Goal: Communication & Community: Answer question/provide support

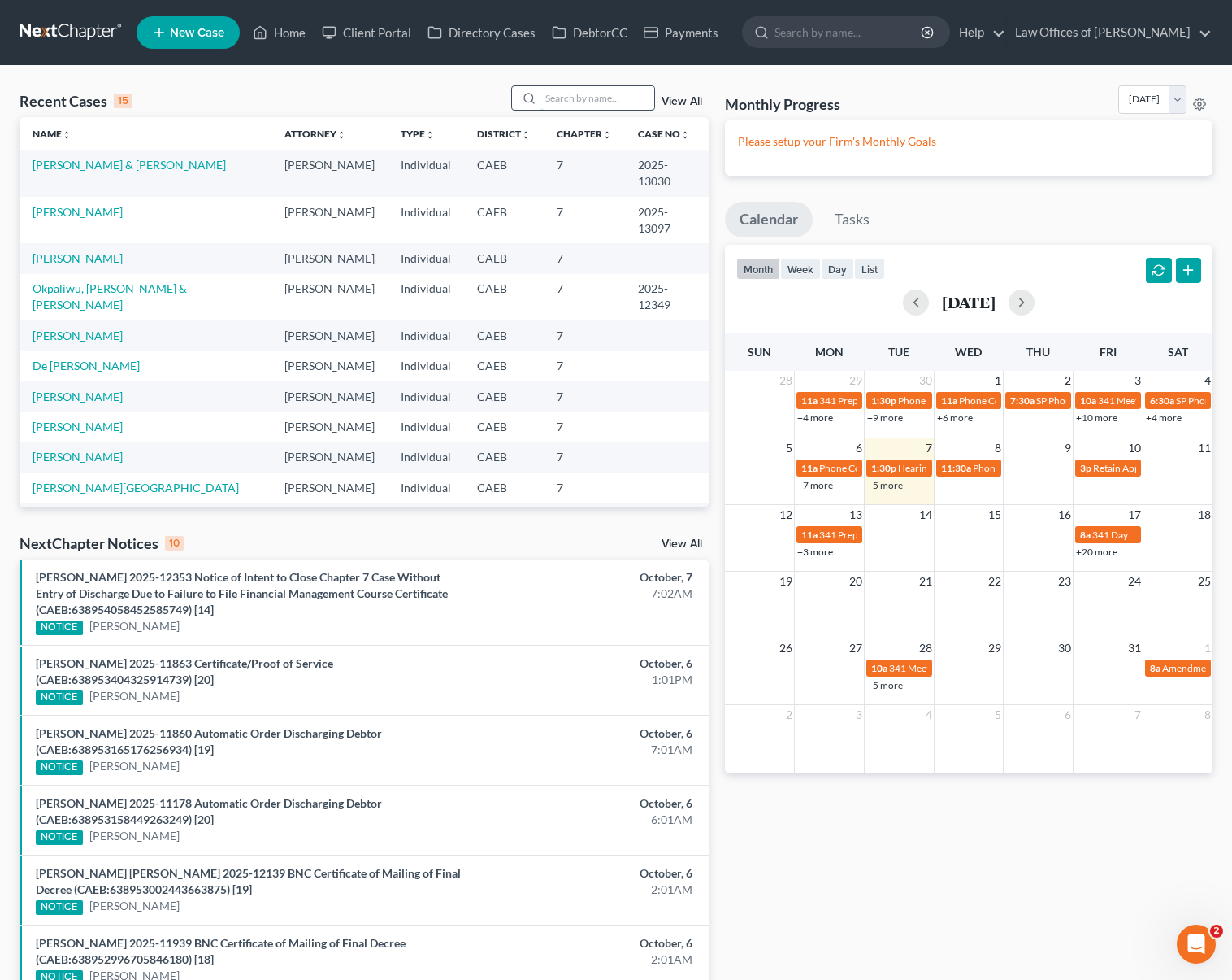
click at [575, 100] on input "search" at bounding box center [597, 98] width 114 height 23
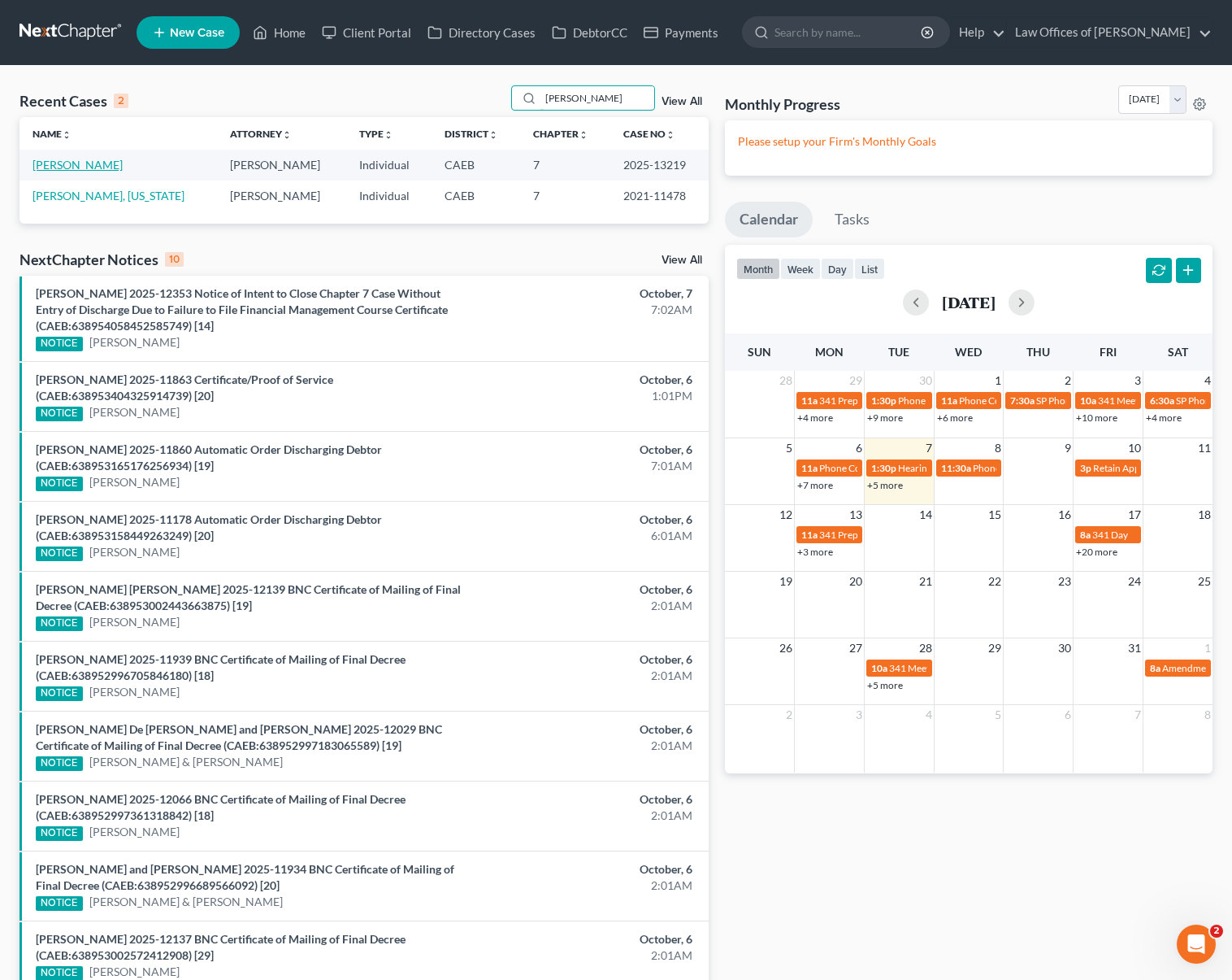
type input "[PERSON_NAME]"
click at [106, 163] on link "[PERSON_NAME]" at bounding box center [78, 164] width 90 height 14
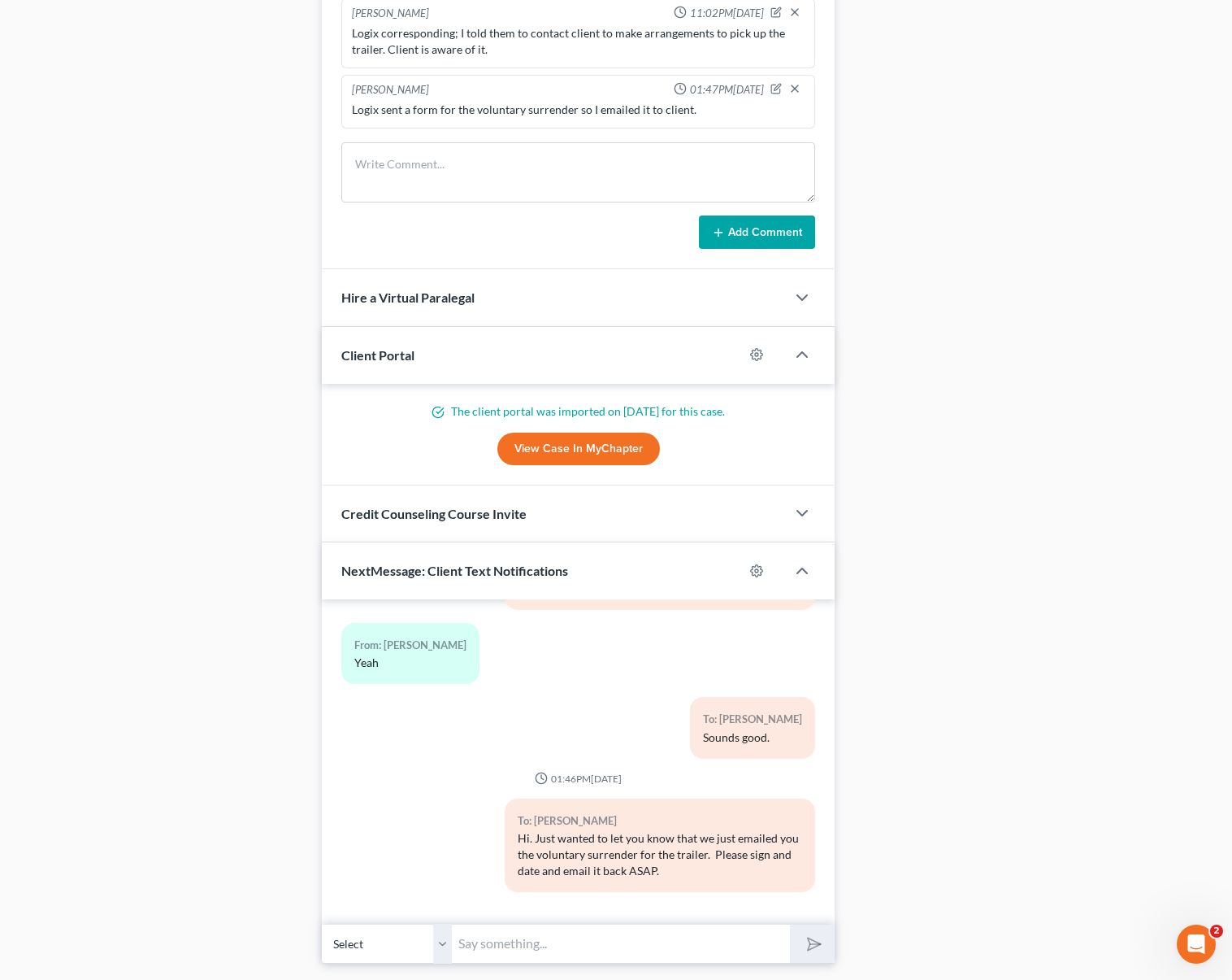
scroll to position [1302, 0]
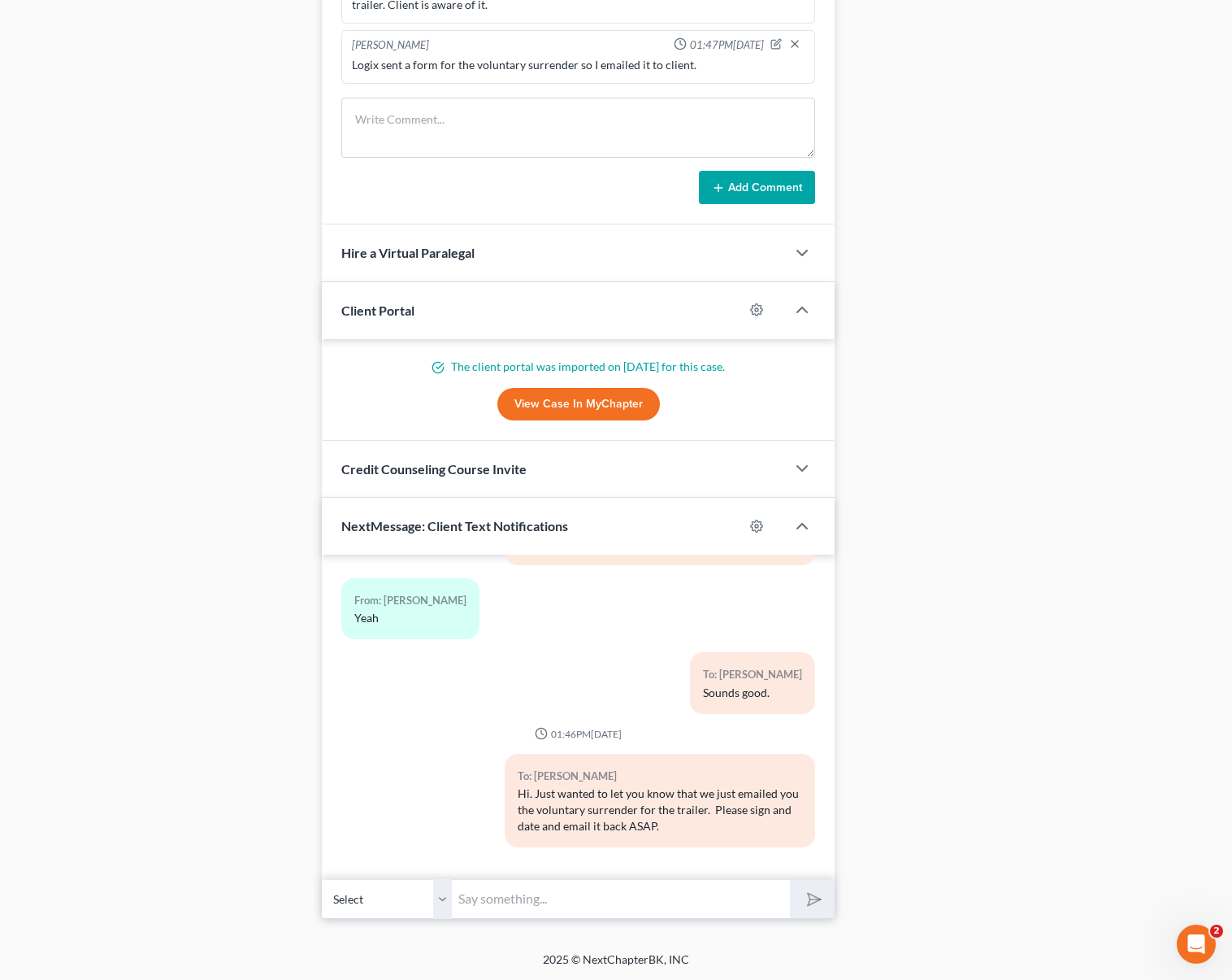
click at [586, 891] on input "text" at bounding box center [620, 898] width 338 height 39
type input "Hi [PERSON_NAME]. Just wanted to confirm that you have received the mentioned a…"
click at [790, 880] on button "submit" at bounding box center [813, 898] width 45 height 38
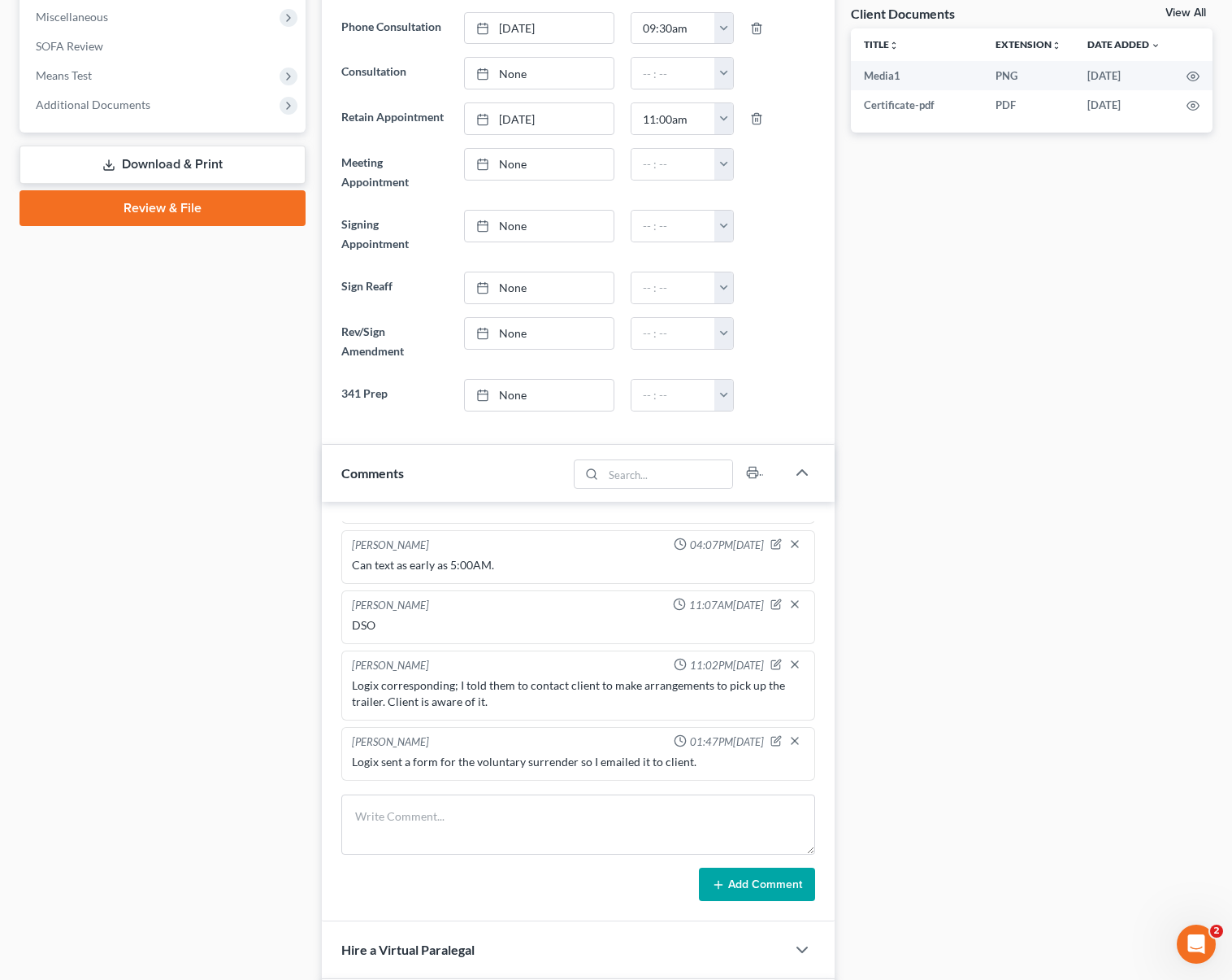
scroll to position [0, 0]
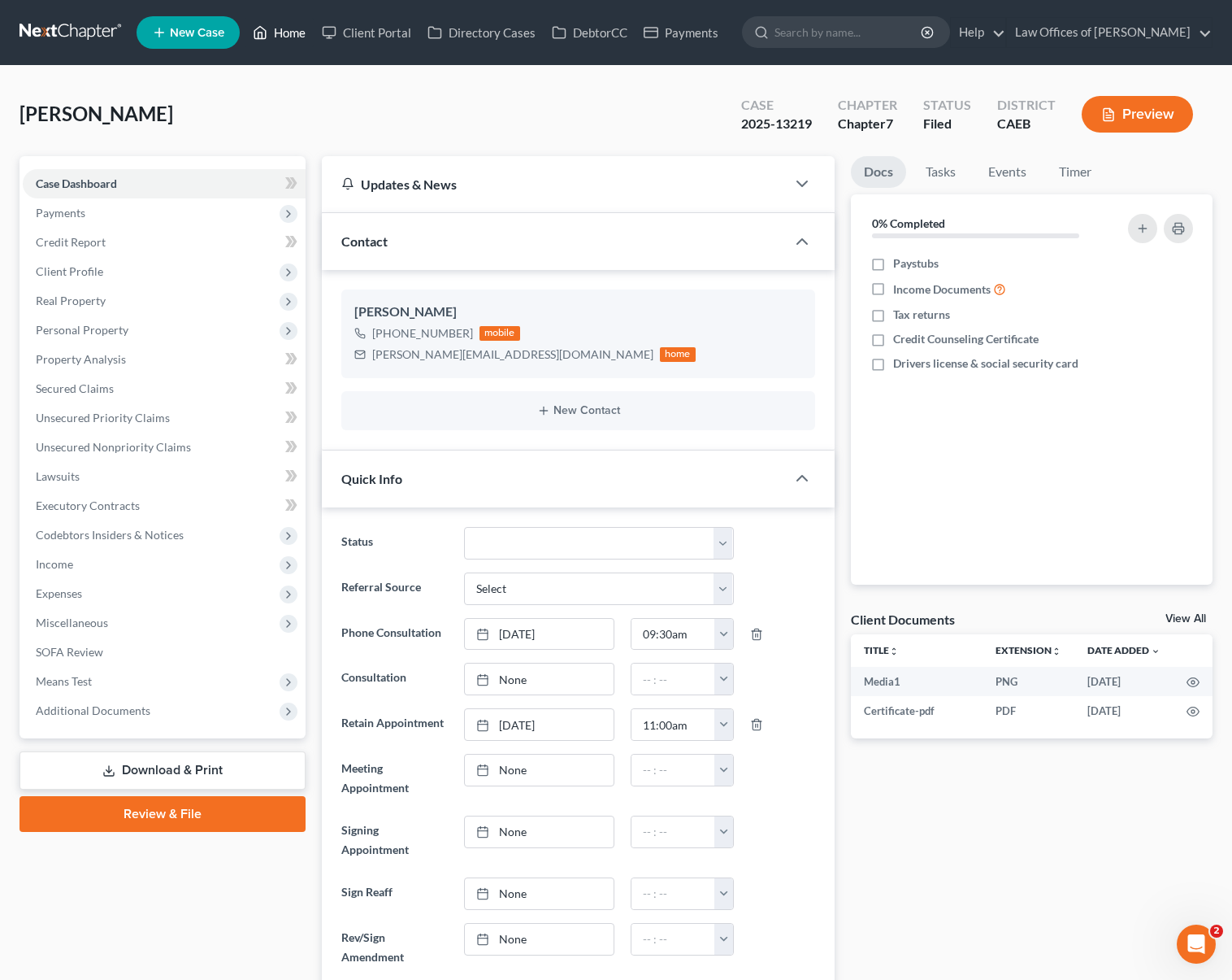
click at [288, 34] on link "Home" at bounding box center [280, 32] width 69 height 29
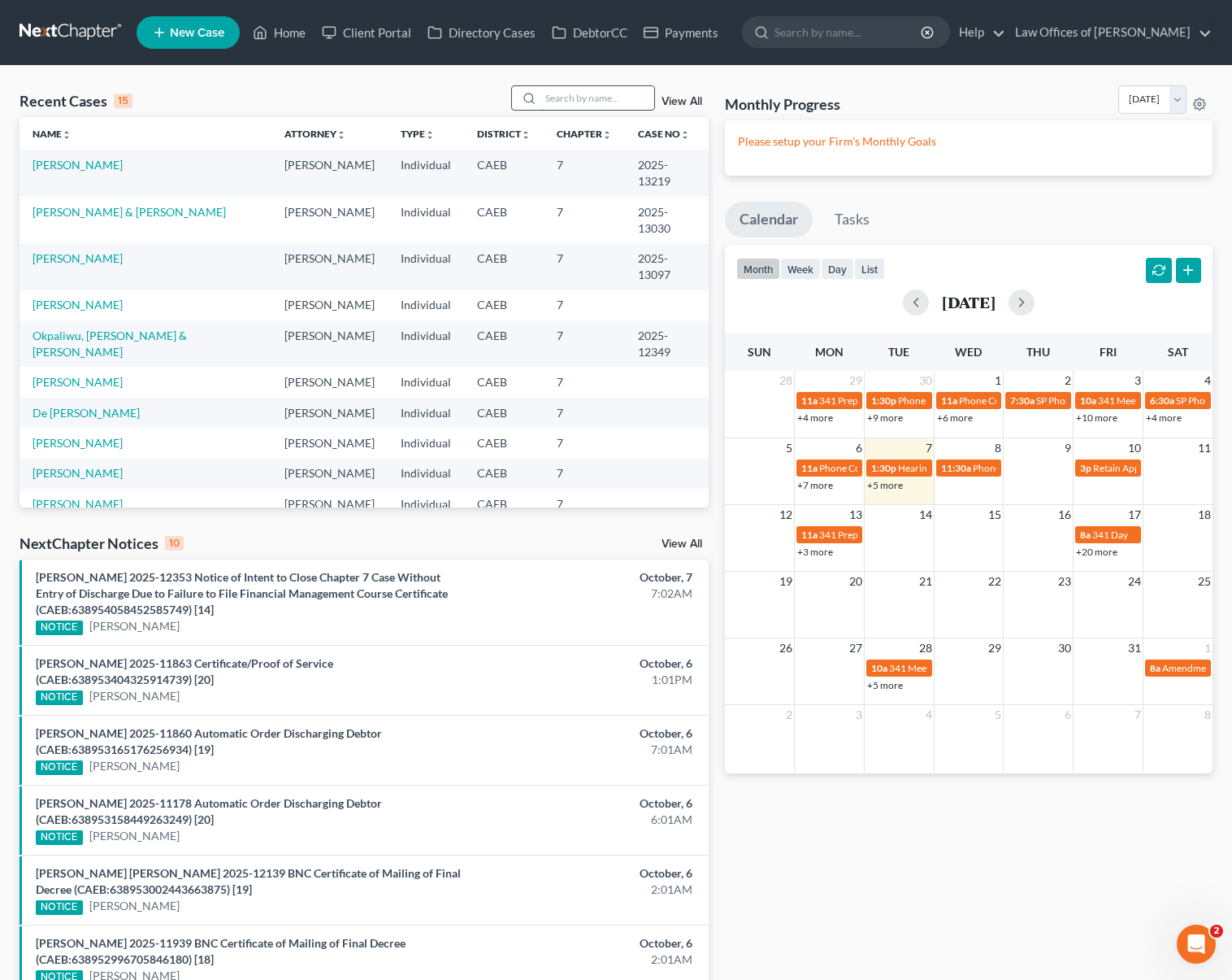
click at [586, 100] on input "search" at bounding box center [597, 98] width 114 height 23
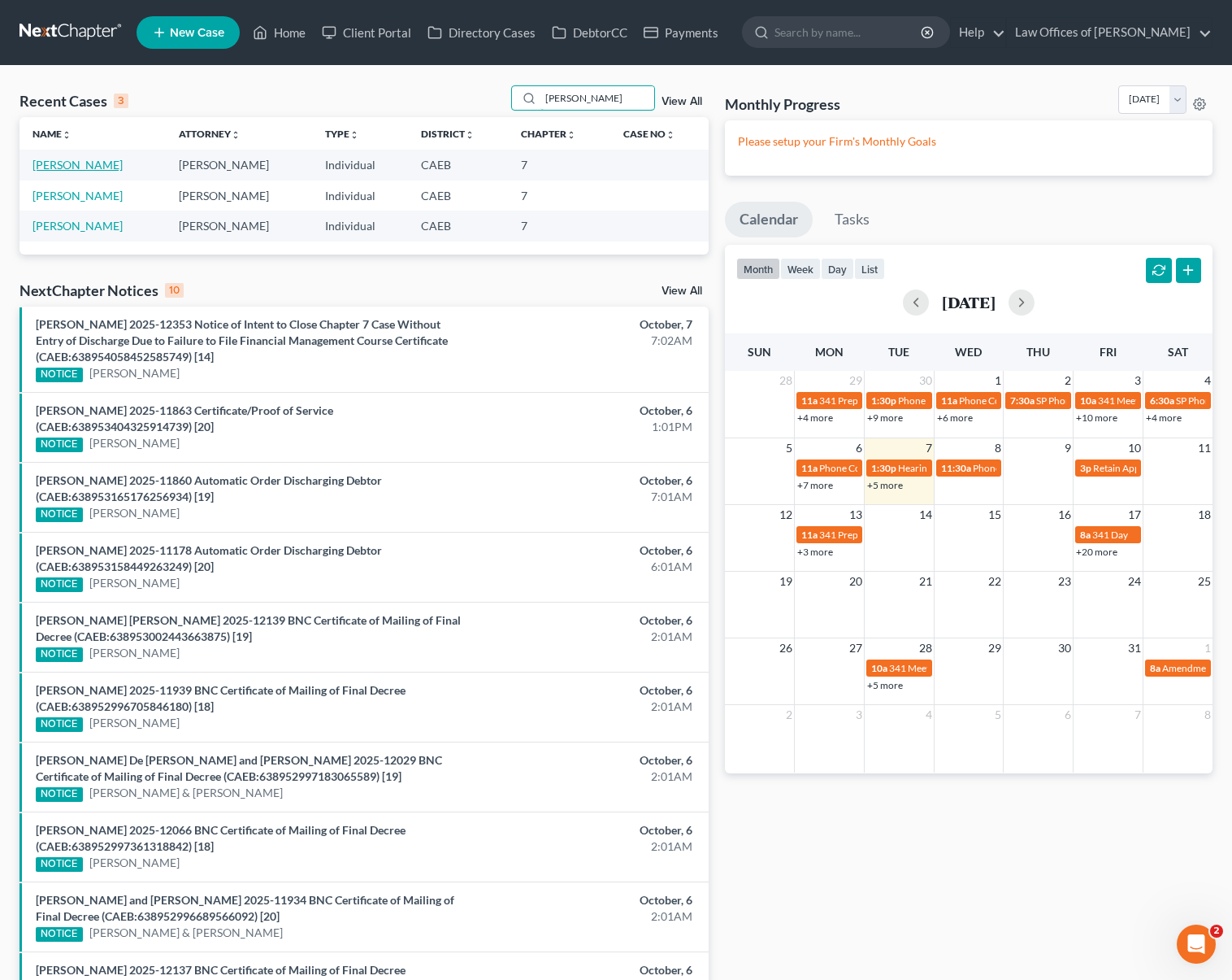
type input "[PERSON_NAME]"
click at [64, 168] on link "[PERSON_NAME]" at bounding box center [78, 164] width 90 height 14
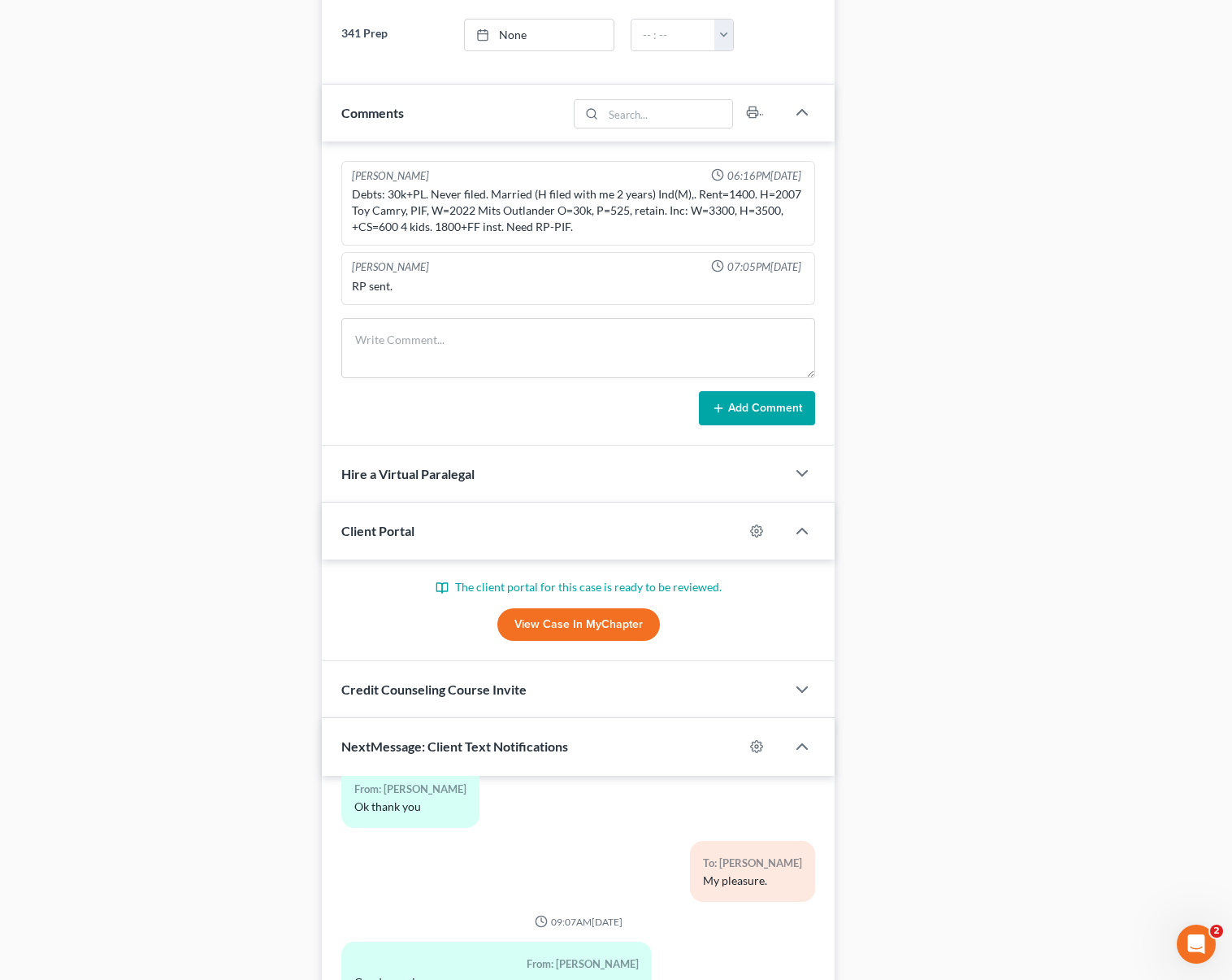
scroll to position [1186, 0]
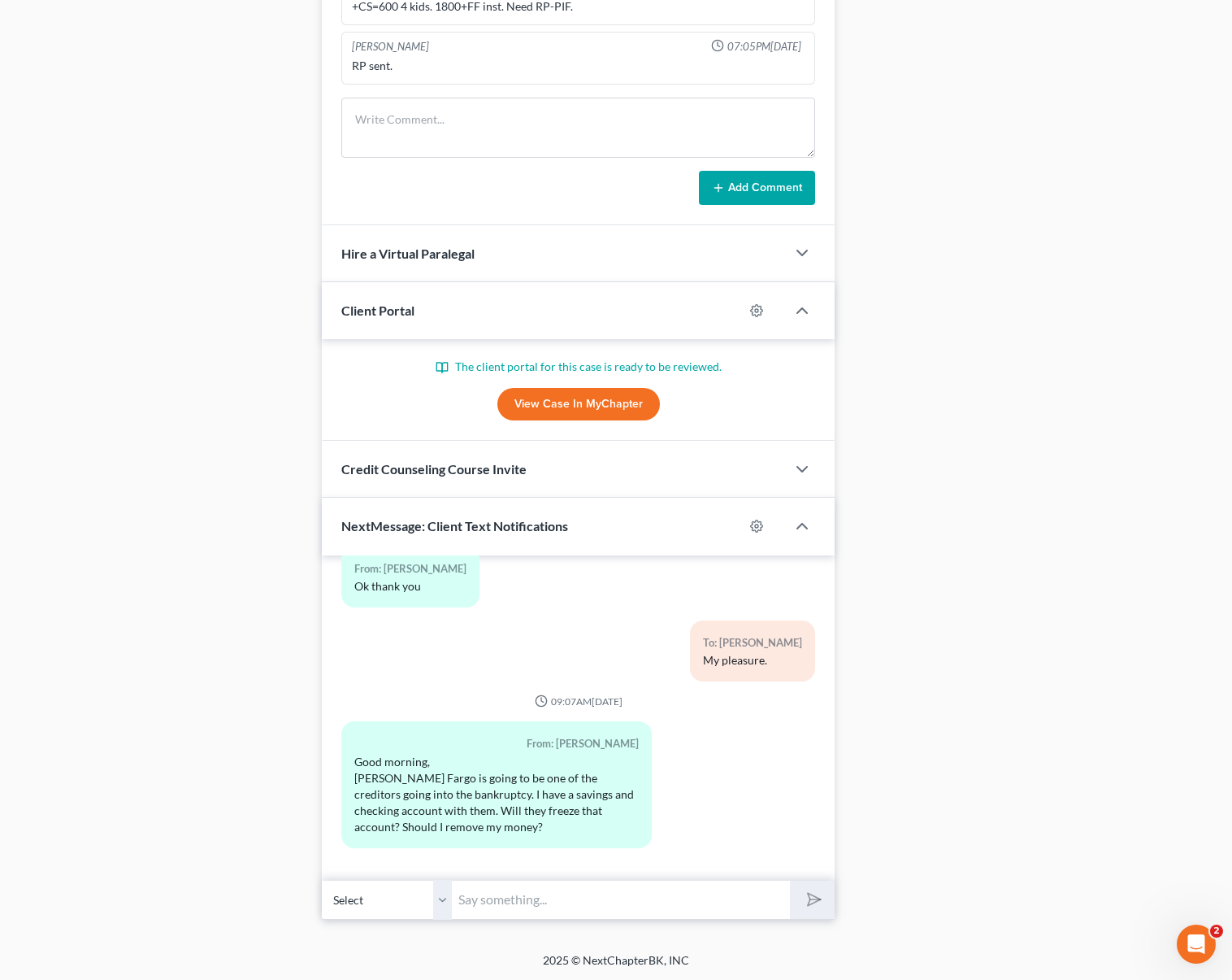
click at [527, 894] on input "text" at bounding box center [620, 899] width 338 height 39
type input "Good morning. No, they won't do it; how much money do you have in your bank acc…"
click at [790, 880] on button "submit" at bounding box center [813, 899] width 45 height 38
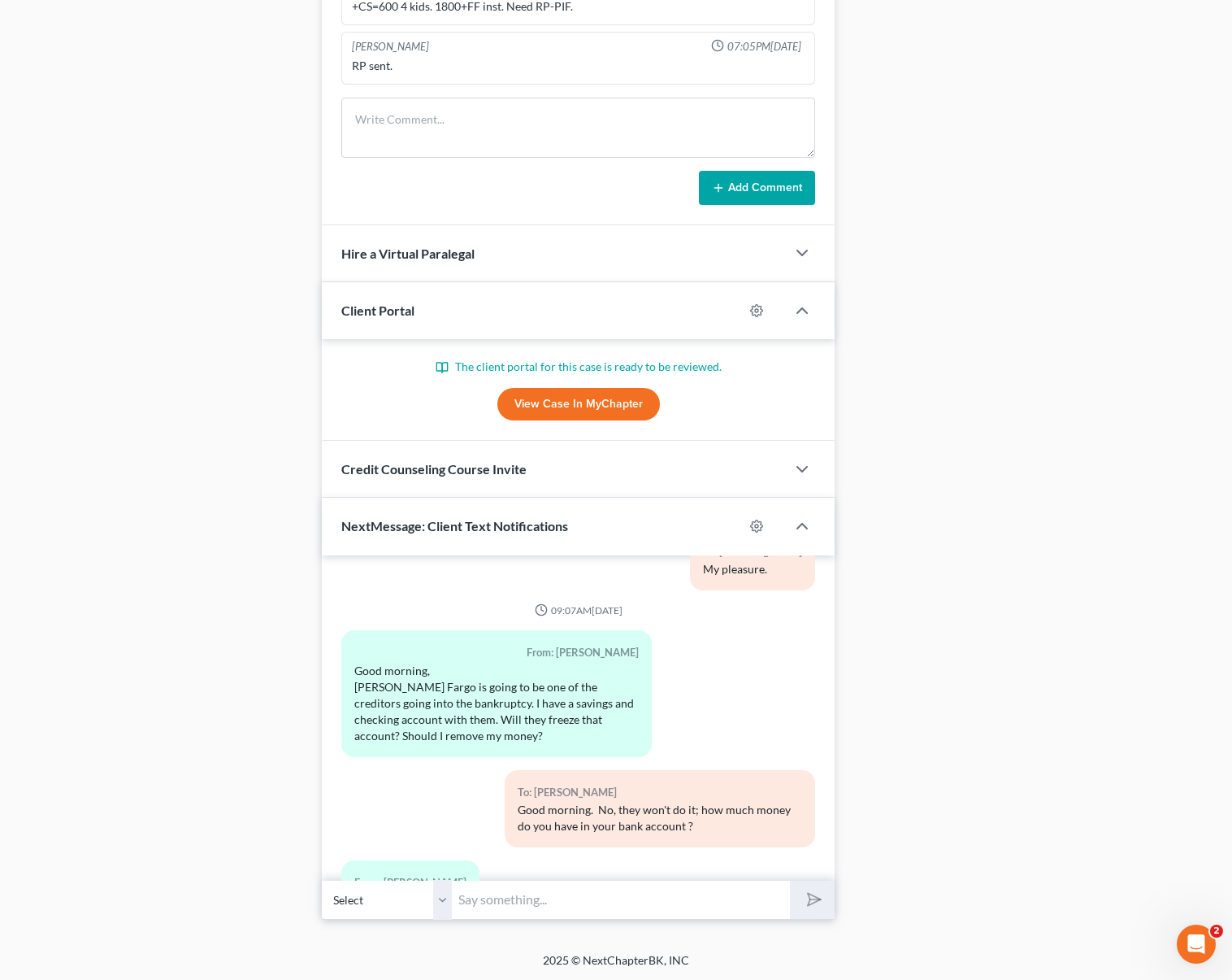
scroll to position [6403, 0]
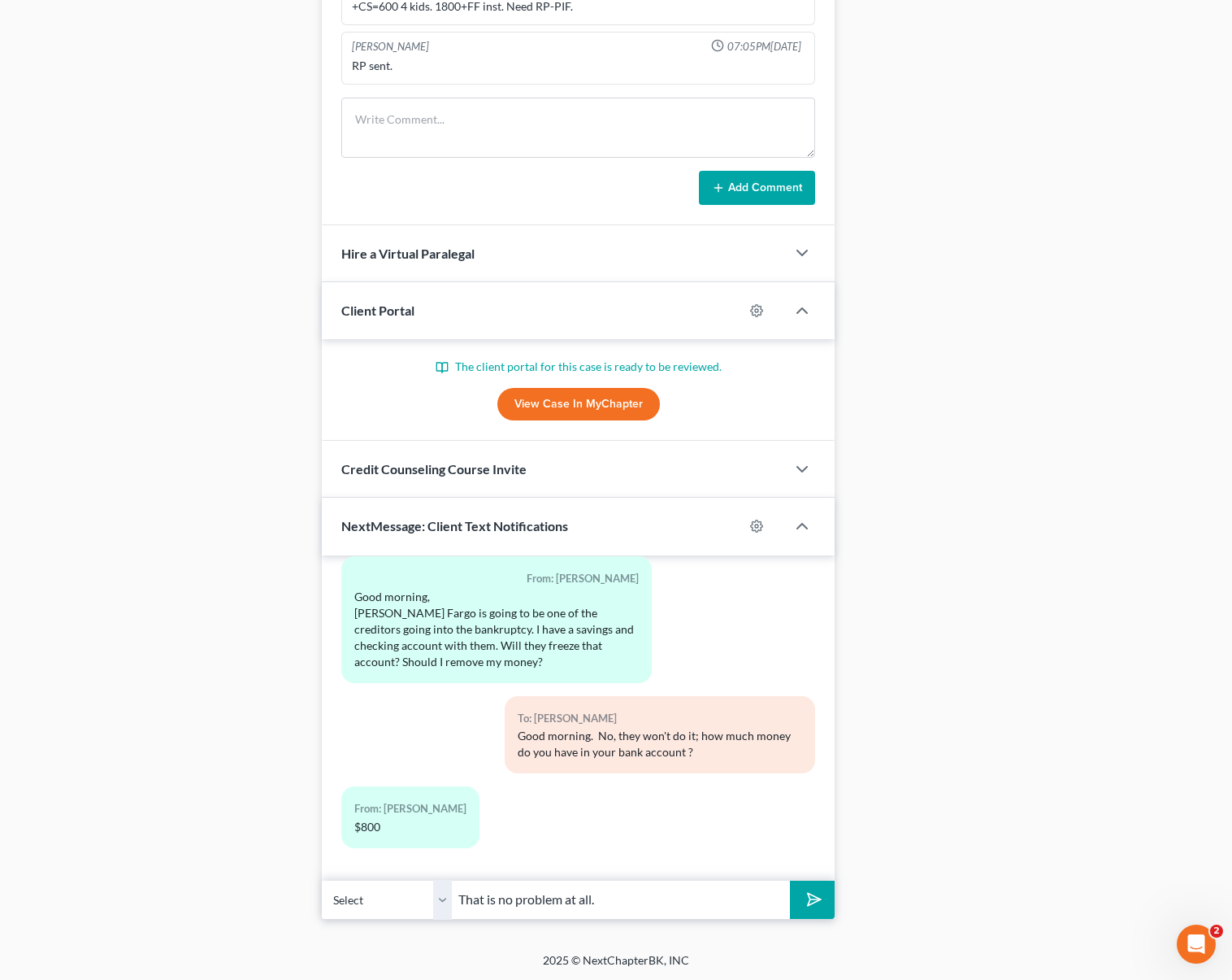
type input "That is no problem at all."
click at [790, 880] on button "submit" at bounding box center [813, 899] width 45 height 38
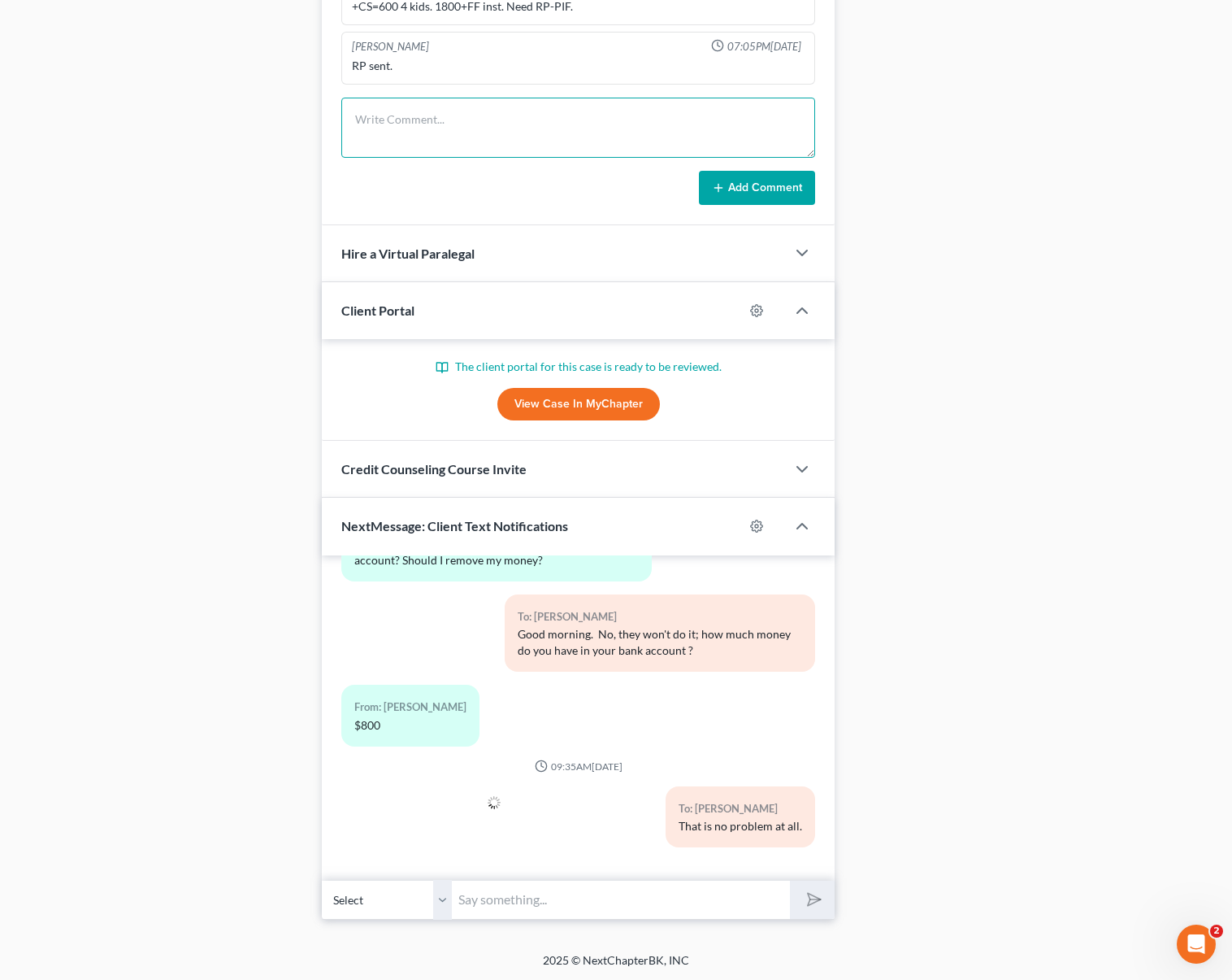
click at [372, 135] on textarea at bounding box center [578, 128] width 474 height 60
type textarea "WF $ 800"
drag, startPoint x: 737, startPoint y: 169, endPoint x: 742, endPoint y: 185, distance: 16.8
click at [739, 177] on form "WF $ 800 Add Comment" at bounding box center [578, 151] width 474 height 107
click at [742, 186] on button "Add Comment" at bounding box center [757, 188] width 116 height 34
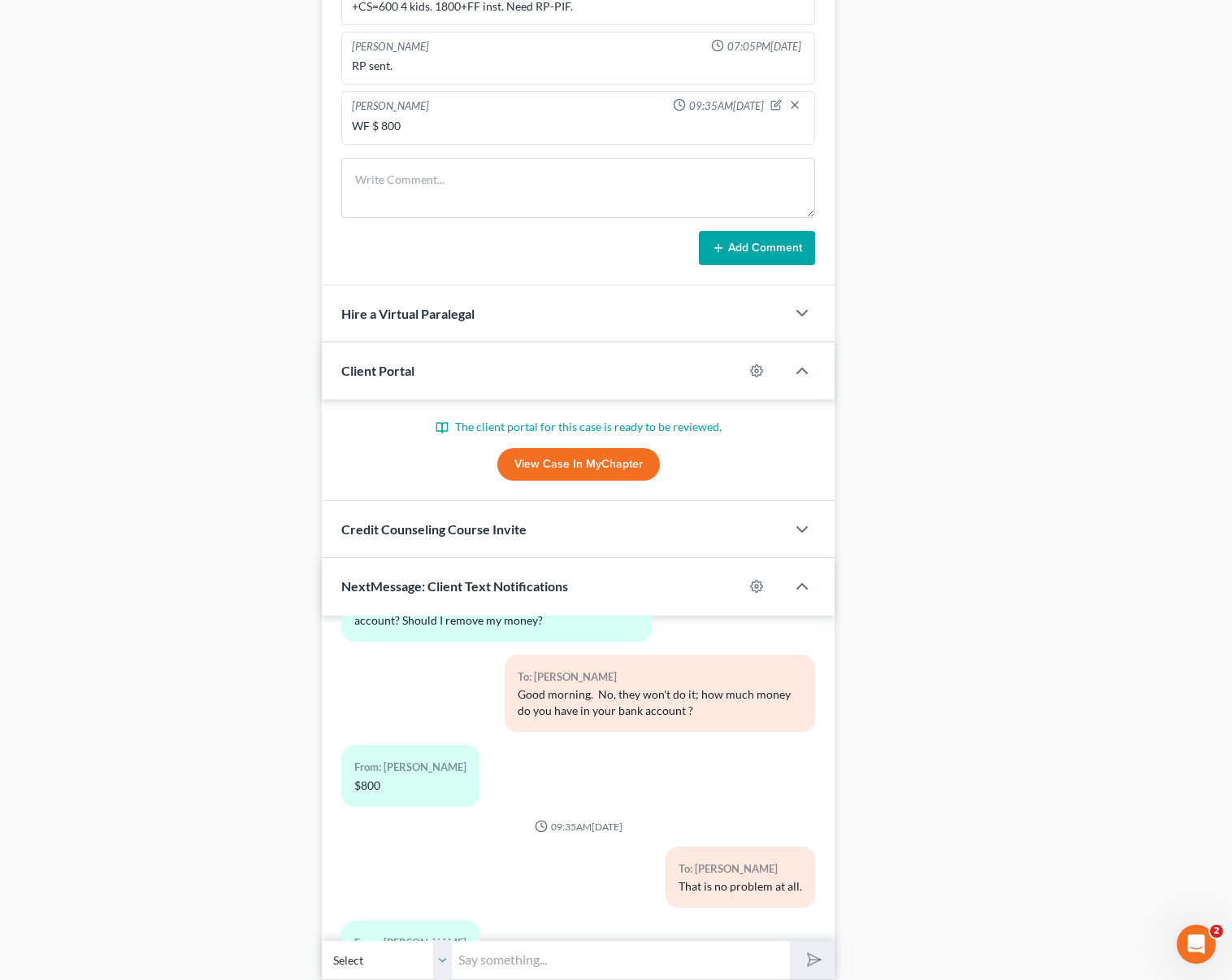
scroll to position [6578, 0]
